Goal: Manage account settings

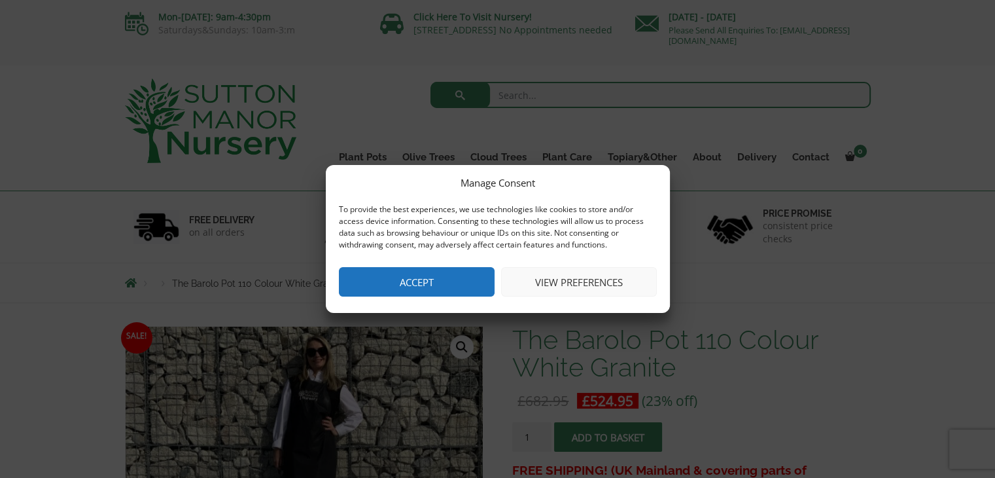
click at [595, 283] on button "View preferences" at bounding box center [579, 281] width 156 height 29
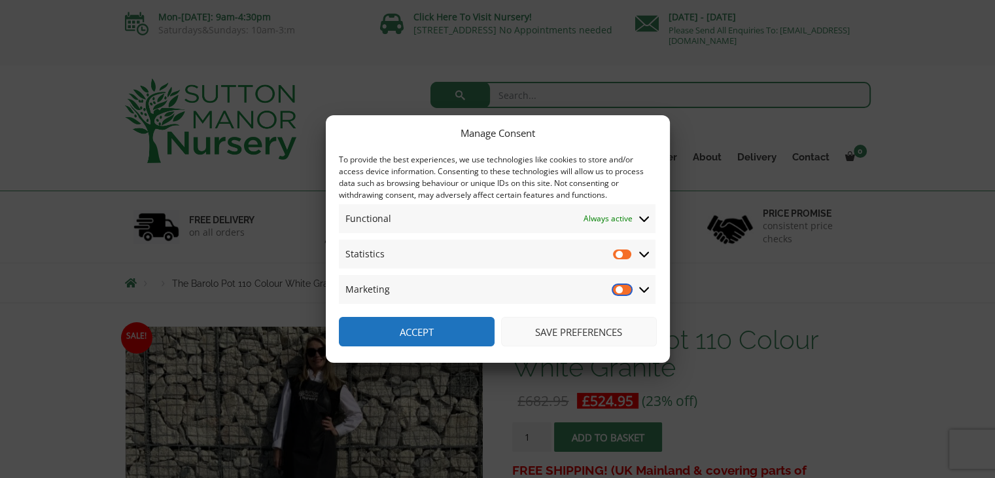
click at [627, 287] on input "Marketing" at bounding box center [623, 289] width 20 height 13
checkbox input "true"
click at [625, 249] on input "Statistics" at bounding box center [623, 253] width 20 height 13
click at [644, 218] on icon at bounding box center [644, 219] width 10 height 12
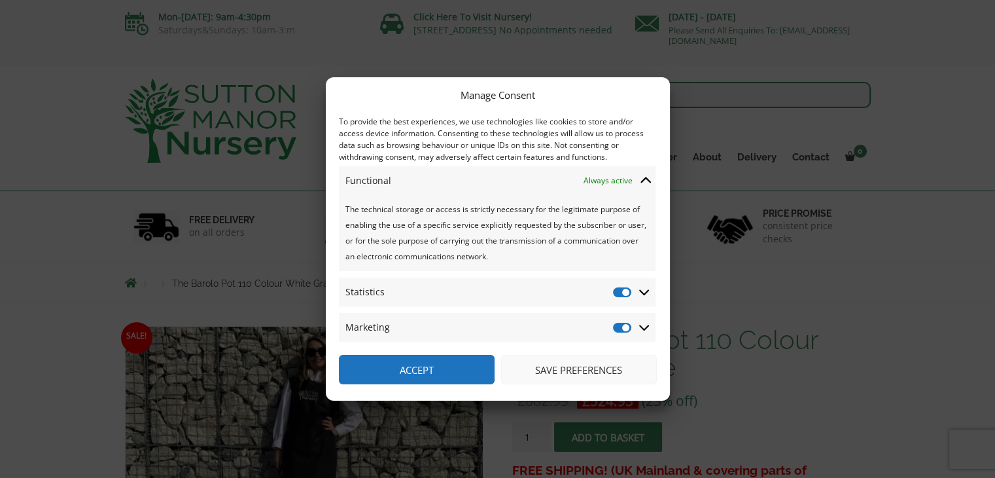
click at [639, 179] on span at bounding box center [645, 181] width 12 height 12
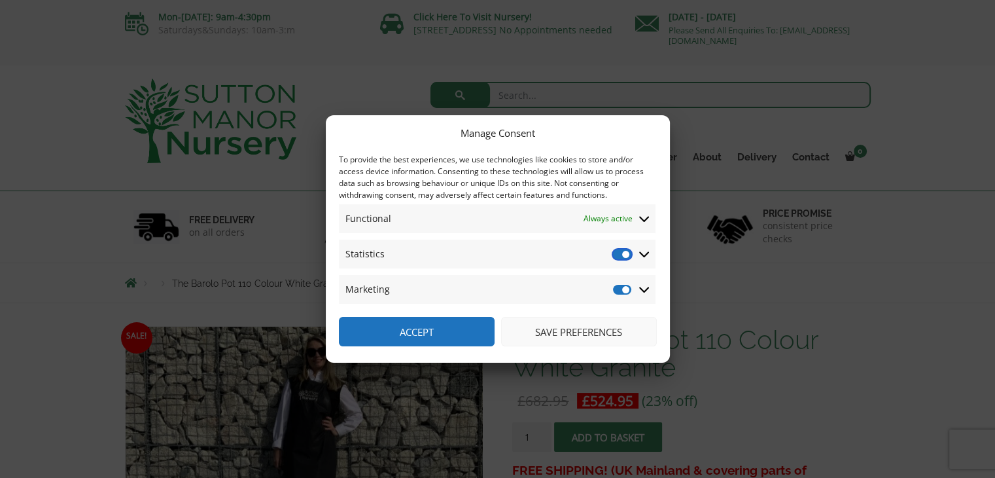
click at [626, 254] on input "Statistics" at bounding box center [623, 253] width 20 height 13
checkbox input "false"
drag, startPoint x: 624, startPoint y: 294, endPoint x: 689, endPoint y: 166, distance: 143.1
click at [624, 284] on input "Marketing" at bounding box center [623, 289] width 20 height 13
checkbox input "false"
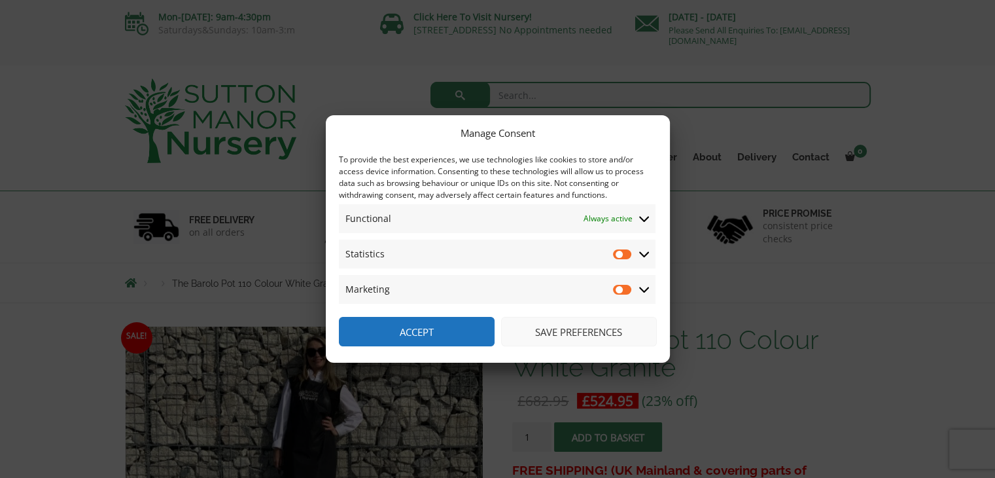
click at [597, 322] on button "Save preferences" at bounding box center [579, 331] width 156 height 29
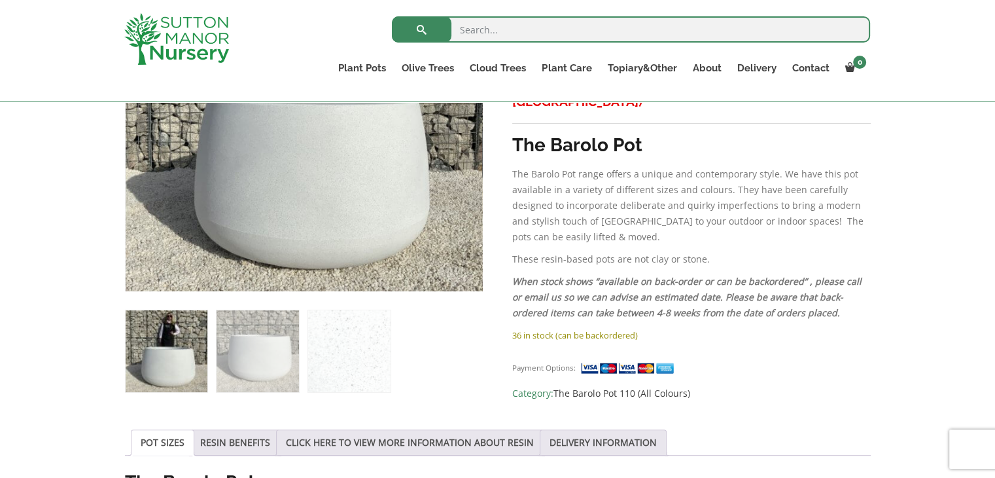
scroll to position [238, 0]
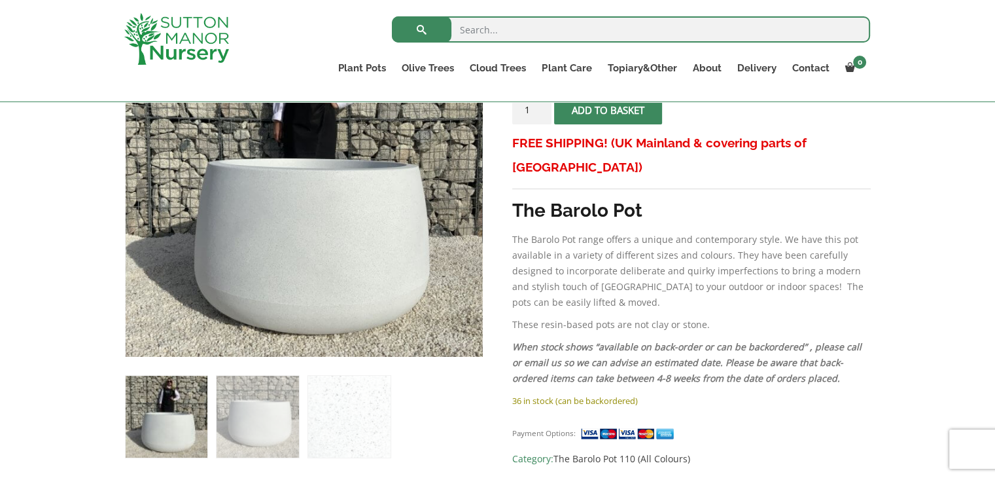
scroll to position [173, 0]
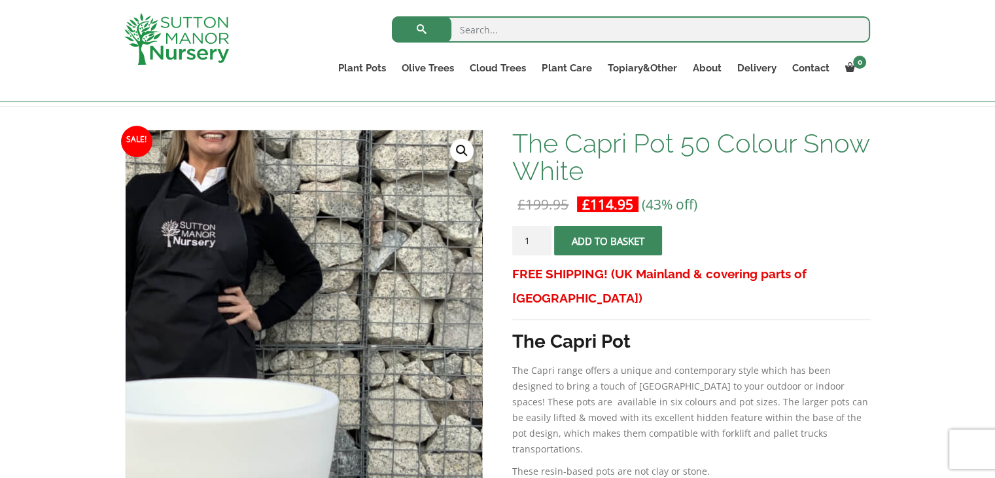
scroll to position [304, 0]
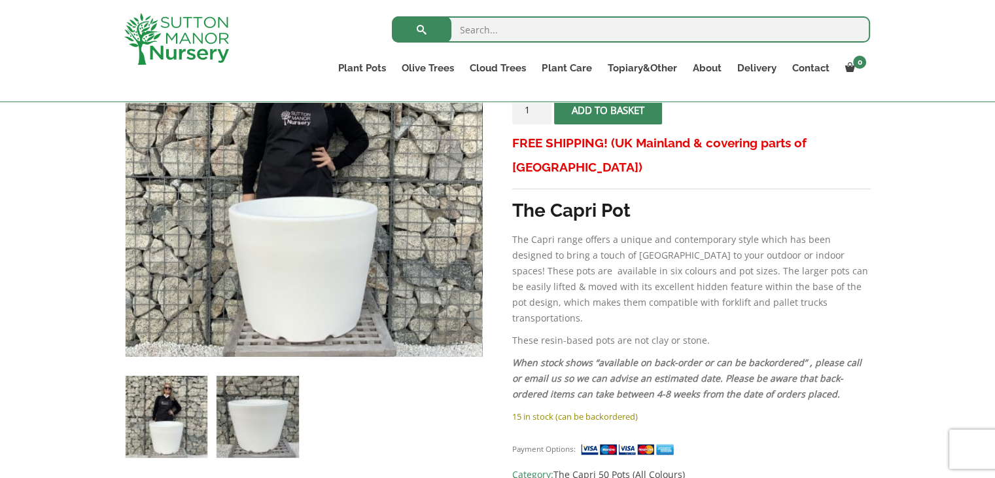
click at [267, 414] on img at bounding box center [258, 416] width 82 height 82
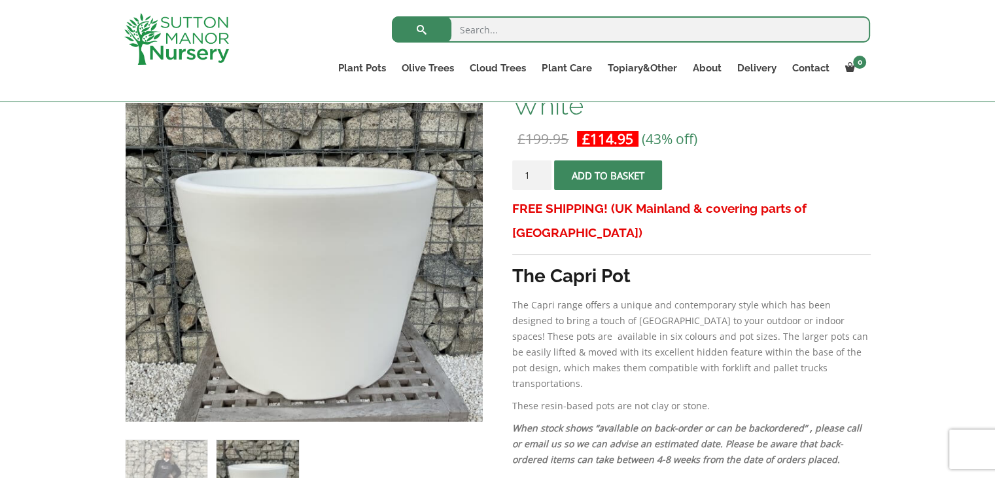
scroll to position [0, 0]
